Goal: Check status: Check status

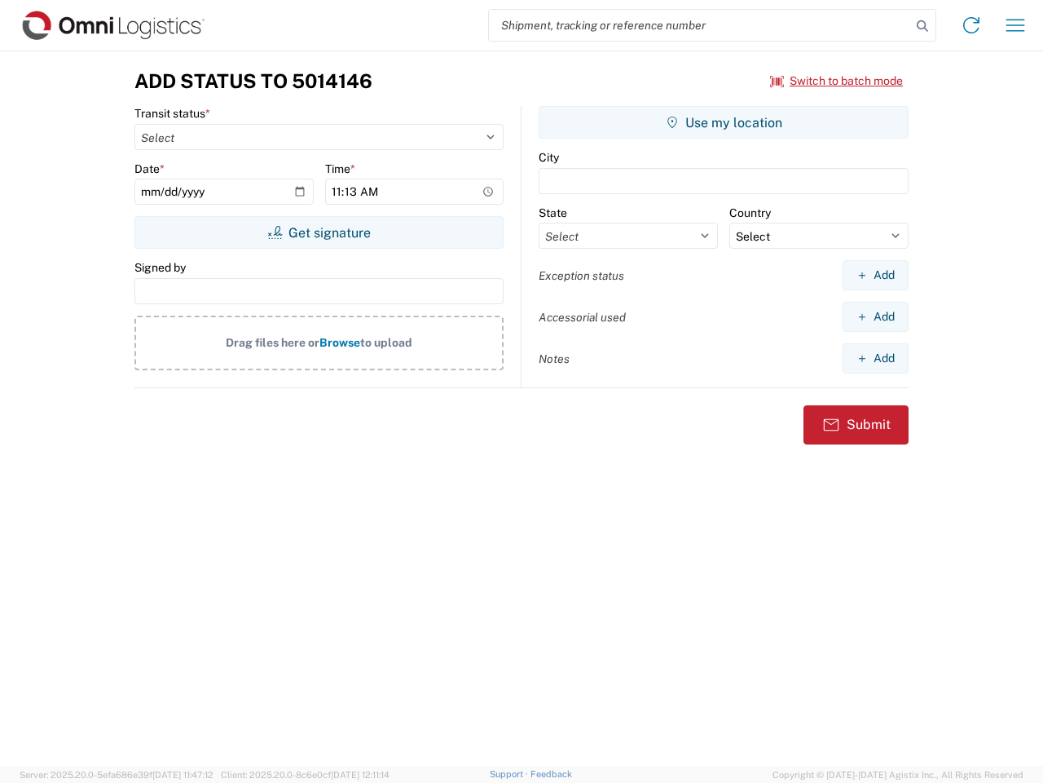
click at [700, 25] on input "search" at bounding box center [700, 25] width 422 height 31
click at [923, 26] on icon at bounding box center [922, 26] width 23 height 23
click at [972, 25] on icon at bounding box center [972, 25] width 26 height 26
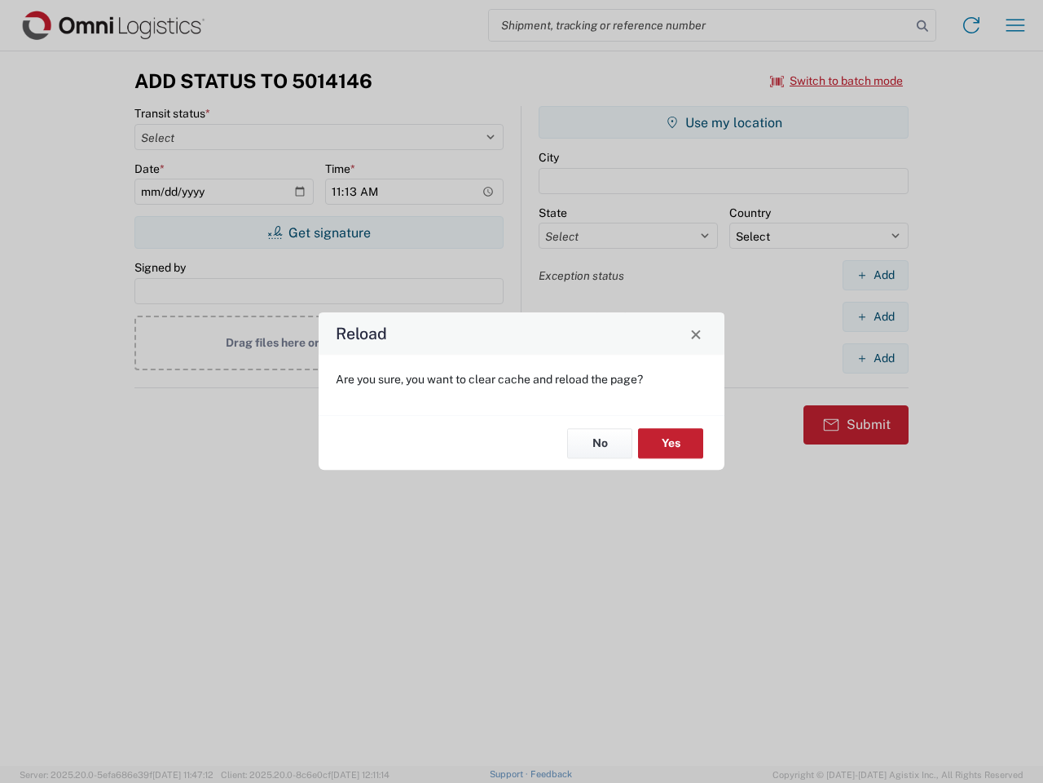
click at [1016, 25] on div "Reload Are you sure, you want to clear cache and reload the page? No Yes" at bounding box center [521, 391] width 1043 height 783
click at [837, 81] on div "Reload Are you sure, you want to clear cache and reload the page? No Yes" at bounding box center [521, 391] width 1043 height 783
click at [319, 232] on div "Reload Are you sure, you want to clear cache and reload the page? No Yes" at bounding box center [521, 391] width 1043 height 783
click at [724, 122] on div "Reload Are you sure, you want to clear cache and reload the page? No Yes" at bounding box center [521, 391] width 1043 height 783
click at [875, 275] on div "Reload Are you sure, you want to clear cache and reload the page? No Yes" at bounding box center [521, 391] width 1043 height 783
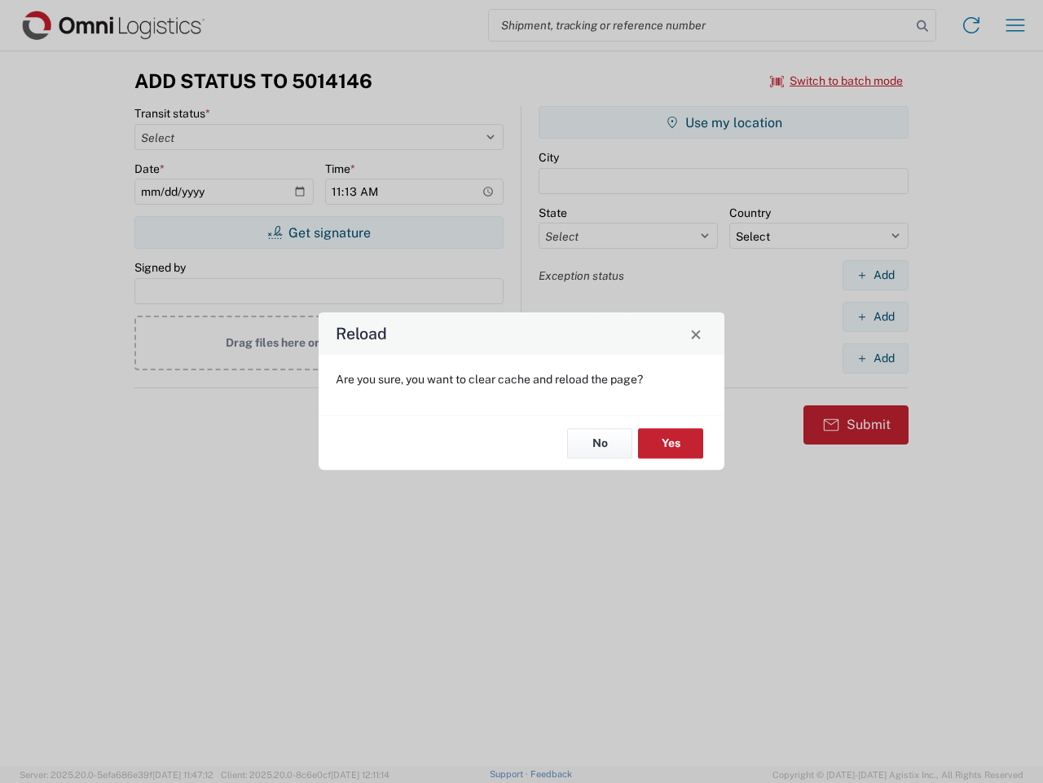
click at [875, 316] on div "Reload Are you sure, you want to clear cache and reload the page? No Yes" at bounding box center [521, 391] width 1043 height 783
click at [875, 358] on div "Reload Are you sure, you want to clear cache and reload the page? No Yes" at bounding box center [521, 391] width 1043 height 783
